Goal: Task Accomplishment & Management: Manage account settings

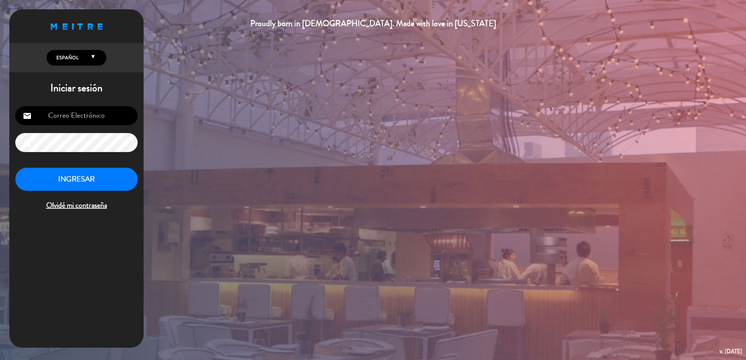
type input "[EMAIL_ADDRESS][DOMAIN_NAME]"
click at [96, 177] on button "INGRESAR" at bounding box center [76, 179] width 122 height 23
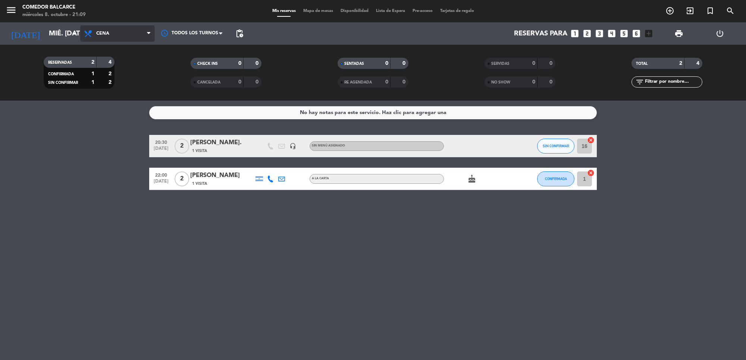
click at [108, 28] on span "Cena" at bounding box center [117, 33] width 75 height 16
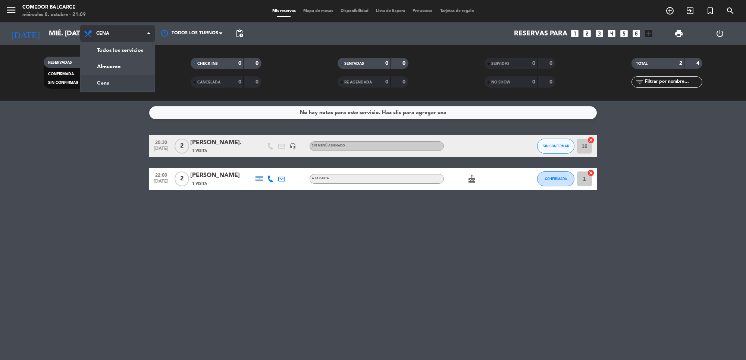
click at [108, 28] on span "Cena" at bounding box center [117, 33] width 75 height 16
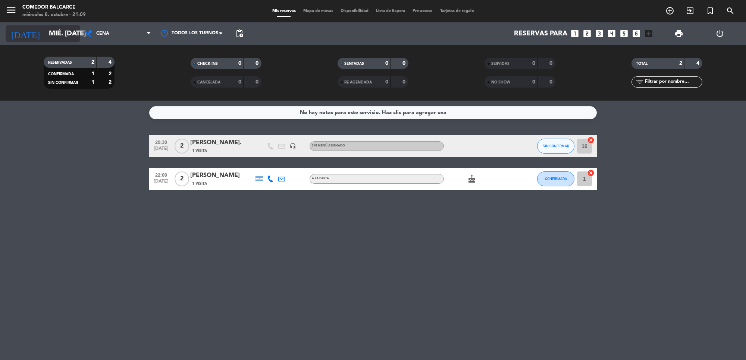
click at [71, 29] on icon "arrow_drop_down" at bounding box center [73, 33] width 9 height 9
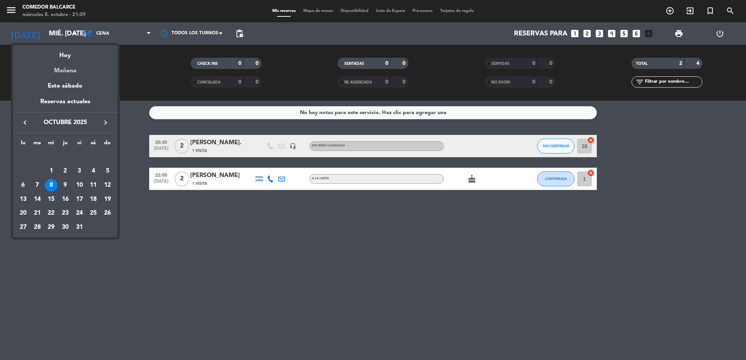
click at [68, 66] on div "Mañana" at bounding box center [65, 67] width 104 height 15
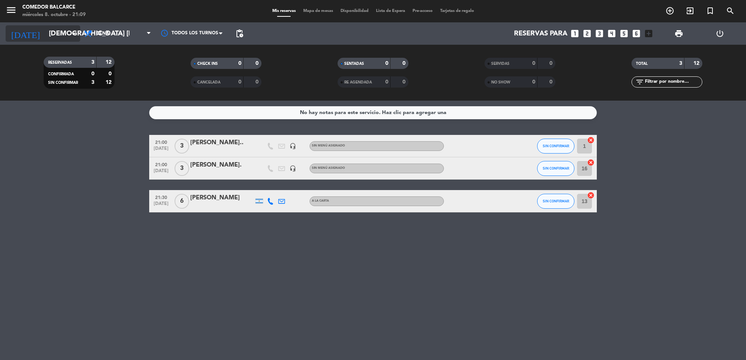
click at [54, 38] on input "[DEMOGRAPHIC_DATA] [DATE]" at bounding box center [89, 34] width 88 height 16
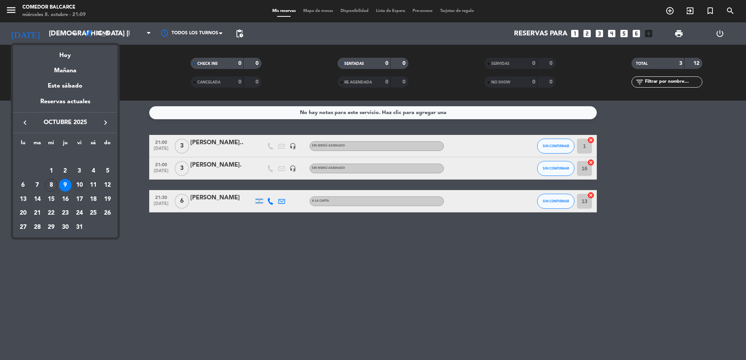
click at [82, 185] on div "10" at bounding box center [79, 185] width 13 height 13
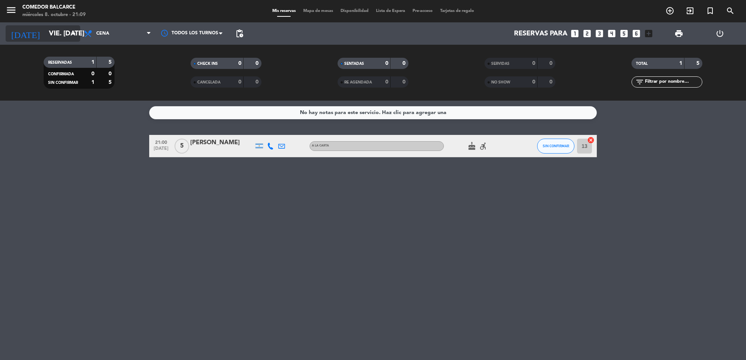
click at [56, 29] on input "vie. [DATE]" at bounding box center [89, 34] width 88 height 16
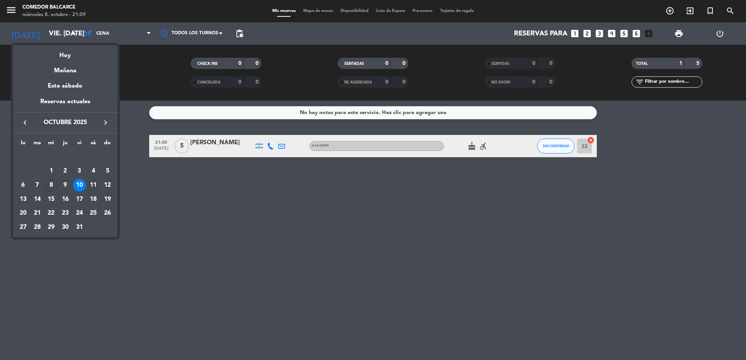
click at [93, 182] on div "11" at bounding box center [93, 185] width 13 height 13
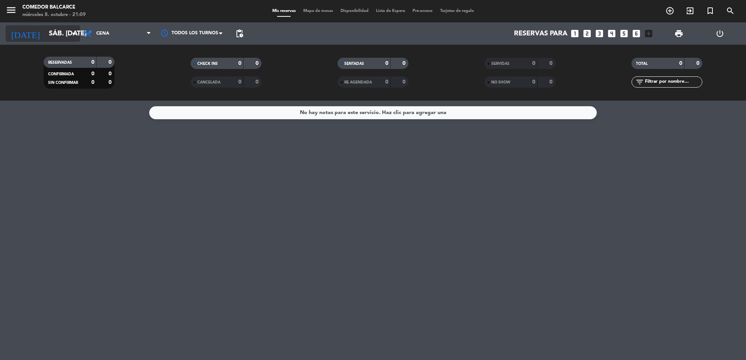
click at [63, 30] on input "sáb. [DATE]" at bounding box center [89, 34] width 88 height 16
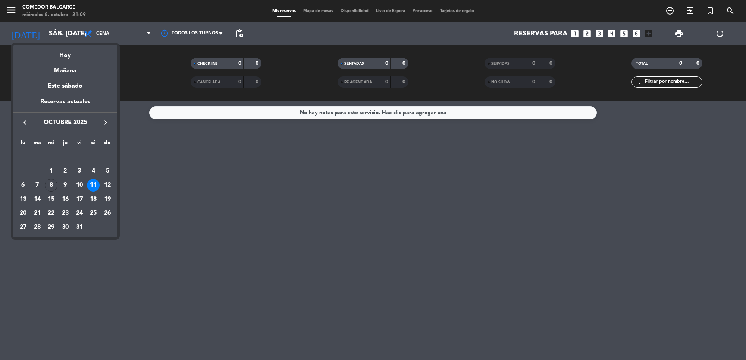
drag, startPoint x: 107, startPoint y: 199, endPoint x: 116, endPoint y: 177, distance: 22.8
click at [107, 198] on div "19" at bounding box center [107, 199] width 13 height 13
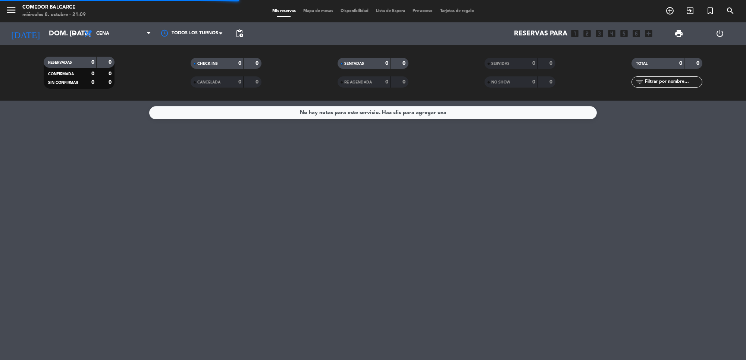
click at [124, 38] on span "Cena" at bounding box center [117, 33] width 75 height 16
click at [116, 67] on div "menu Comedor Balcarce miércoles 8. octubre - 21:09 Mis reservas Mapa de mesas D…" at bounding box center [373, 50] width 746 height 101
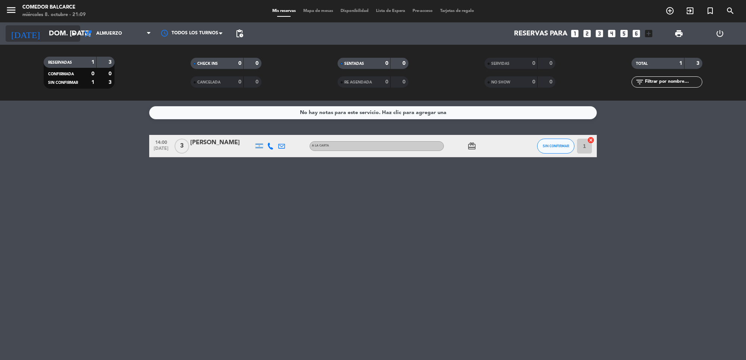
click at [57, 29] on input "dom. [DATE]" at bounding box center [89, 34] width 88 height 16
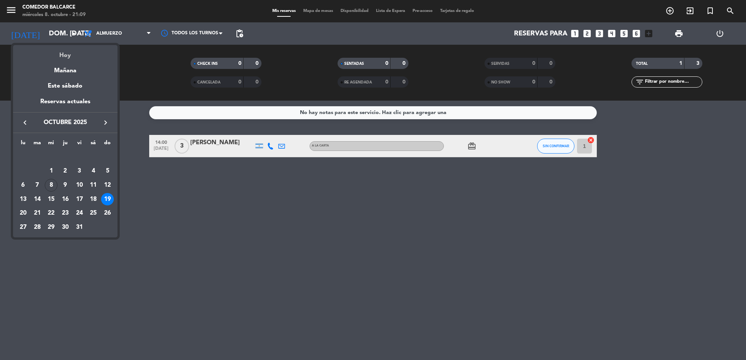
click at [67, 56] on div "Hoy" at bounding box center [65, 52] width 104 height 15
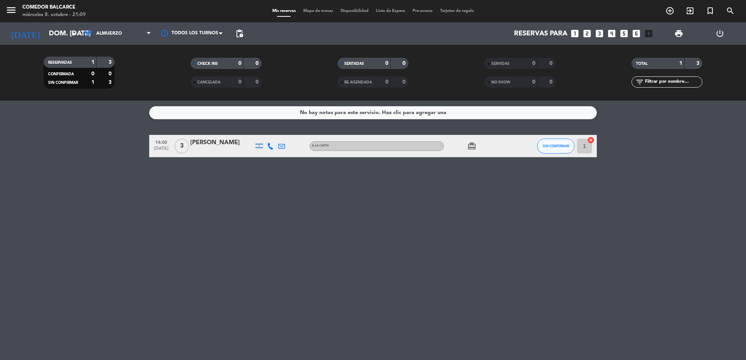
type input "mié. [DATE]"
click at [109, 38] on span "Almuerzo" at bounding box center [117, 33] width 75 height 16
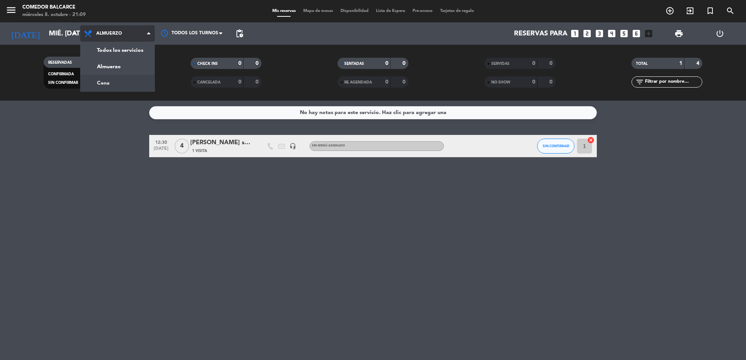
click at [109, 81] on div "menu Comedor Balcarce miércoles 8. octubre - 21:09 Mis reservas Mapa de mesas D…" at bounding box center [373, 50] width 746 height 101
